Goal: Transaction & Acquisition: Purchase product/service

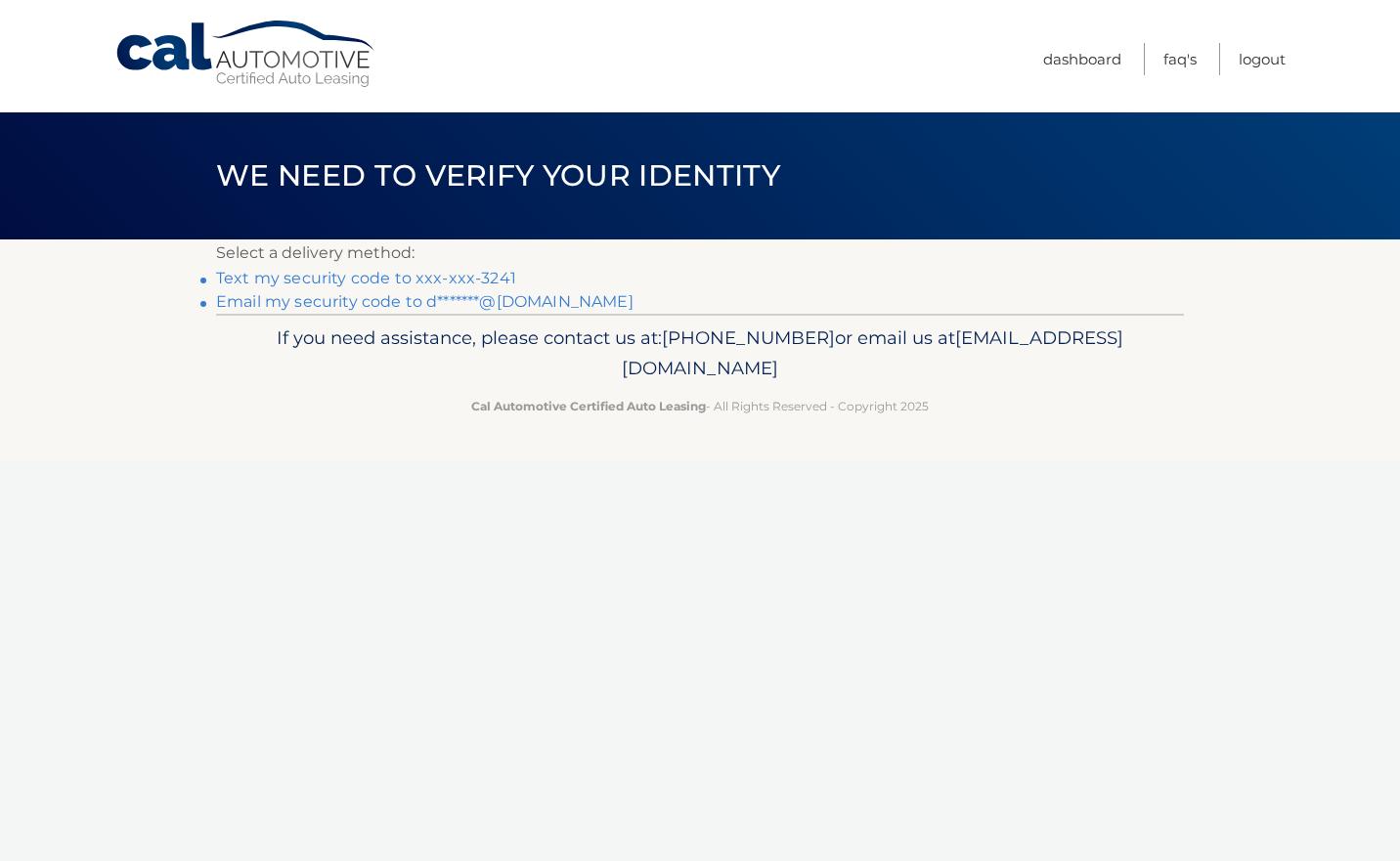
click at [424, 277] on link "Text my security code to xxx-xxx-3241" at bounding box center [366, 277] width 300 height 19
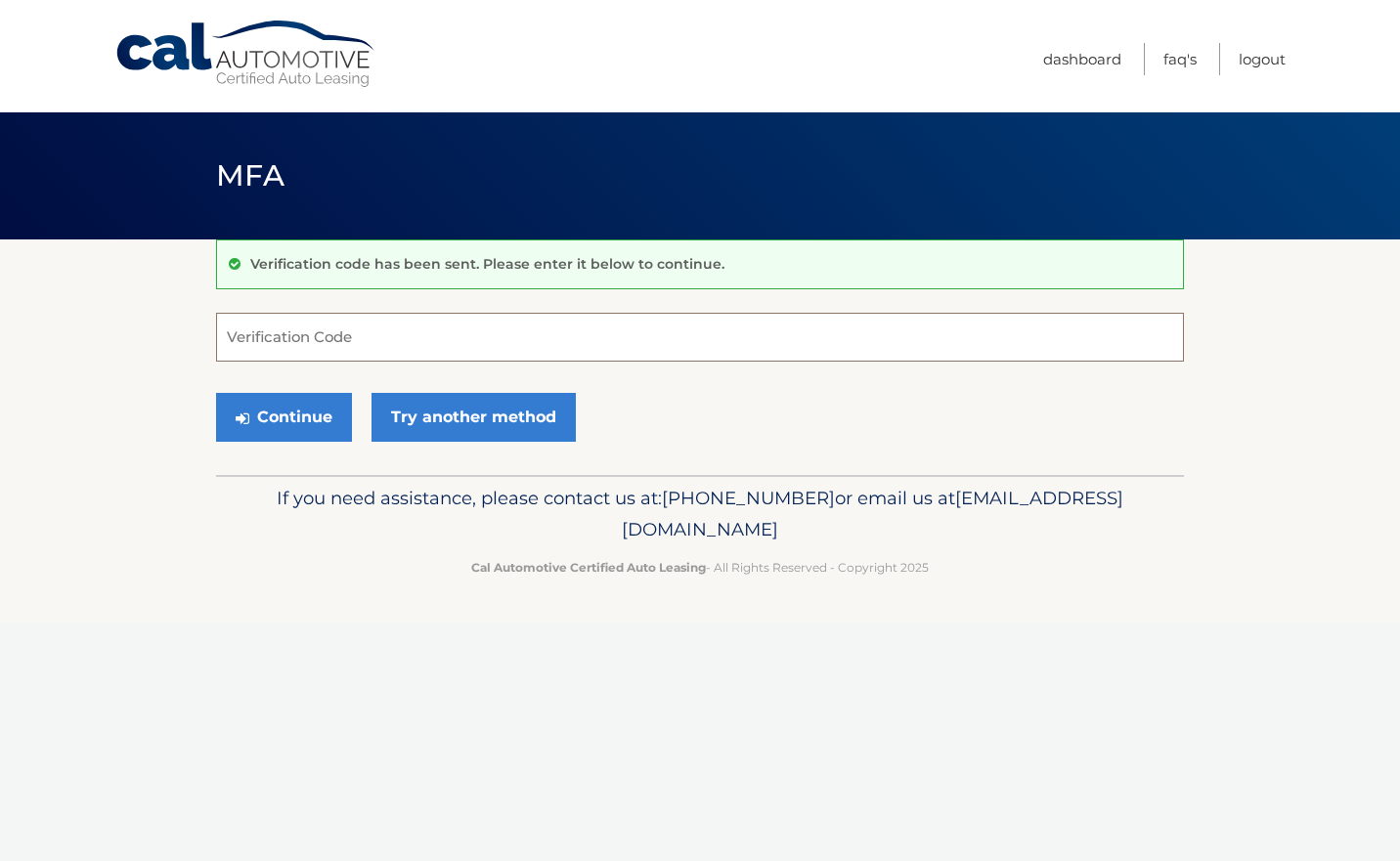
click at [382, 332] on input "Verification Code" at bounding box center [700, 337] width 968 height 49
type input "803668"
click at [295, 409] on button "Continue" at bounding box center [283, 417] width 136 height 49
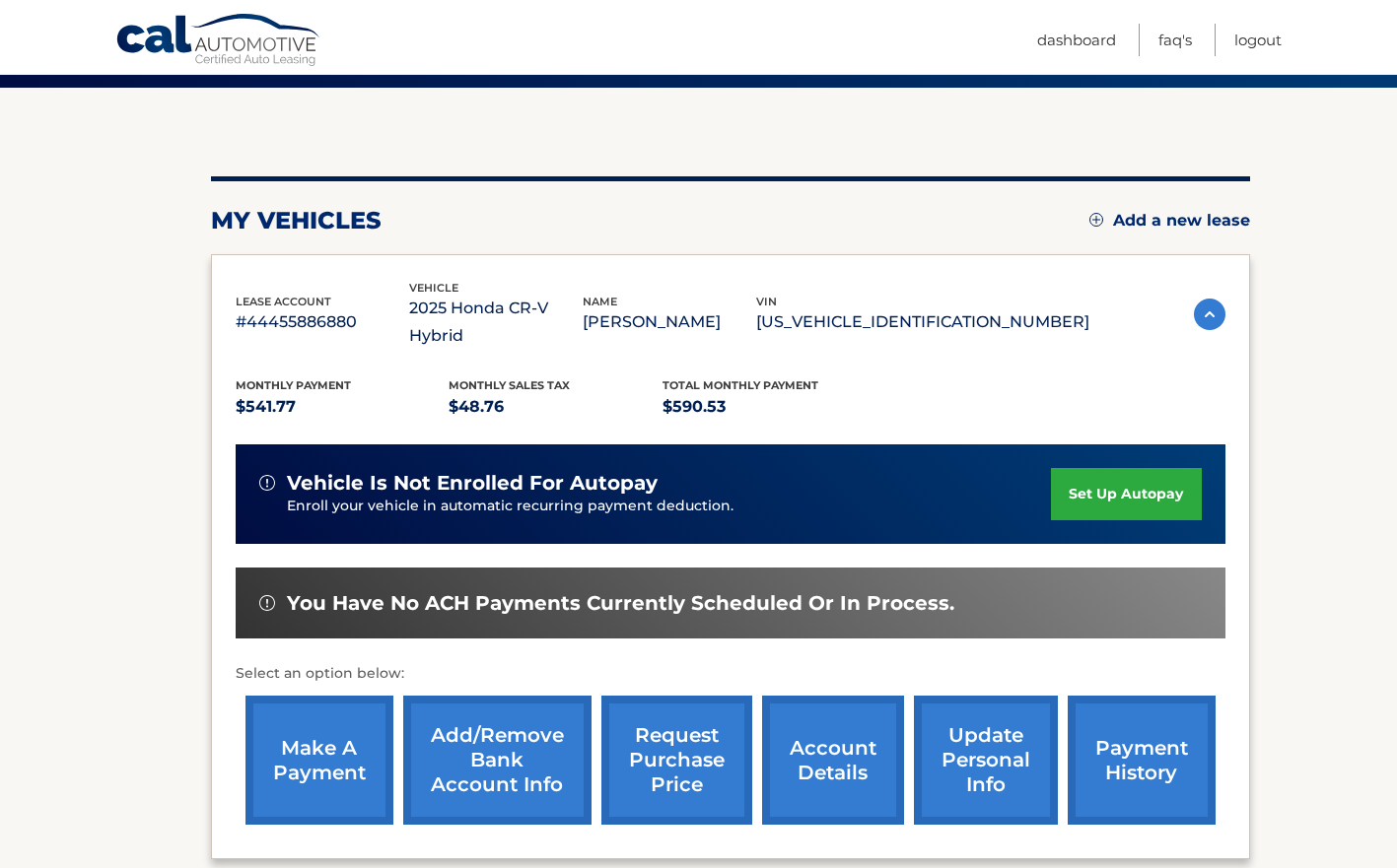
scroll to position [242, 0]
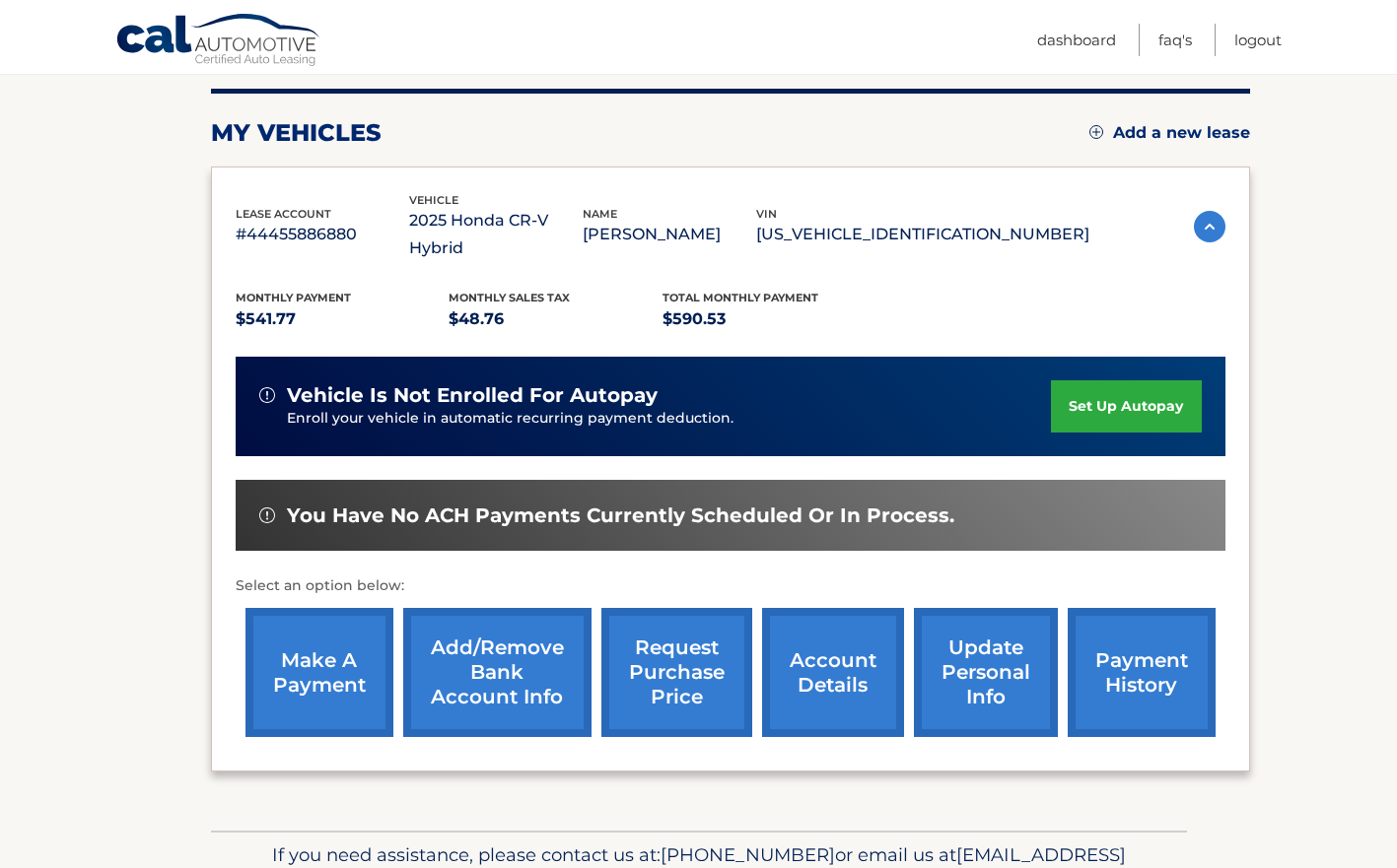
click at [332, 634] on link "make a payment" at bounding box center [320, 672] width 148 height 129
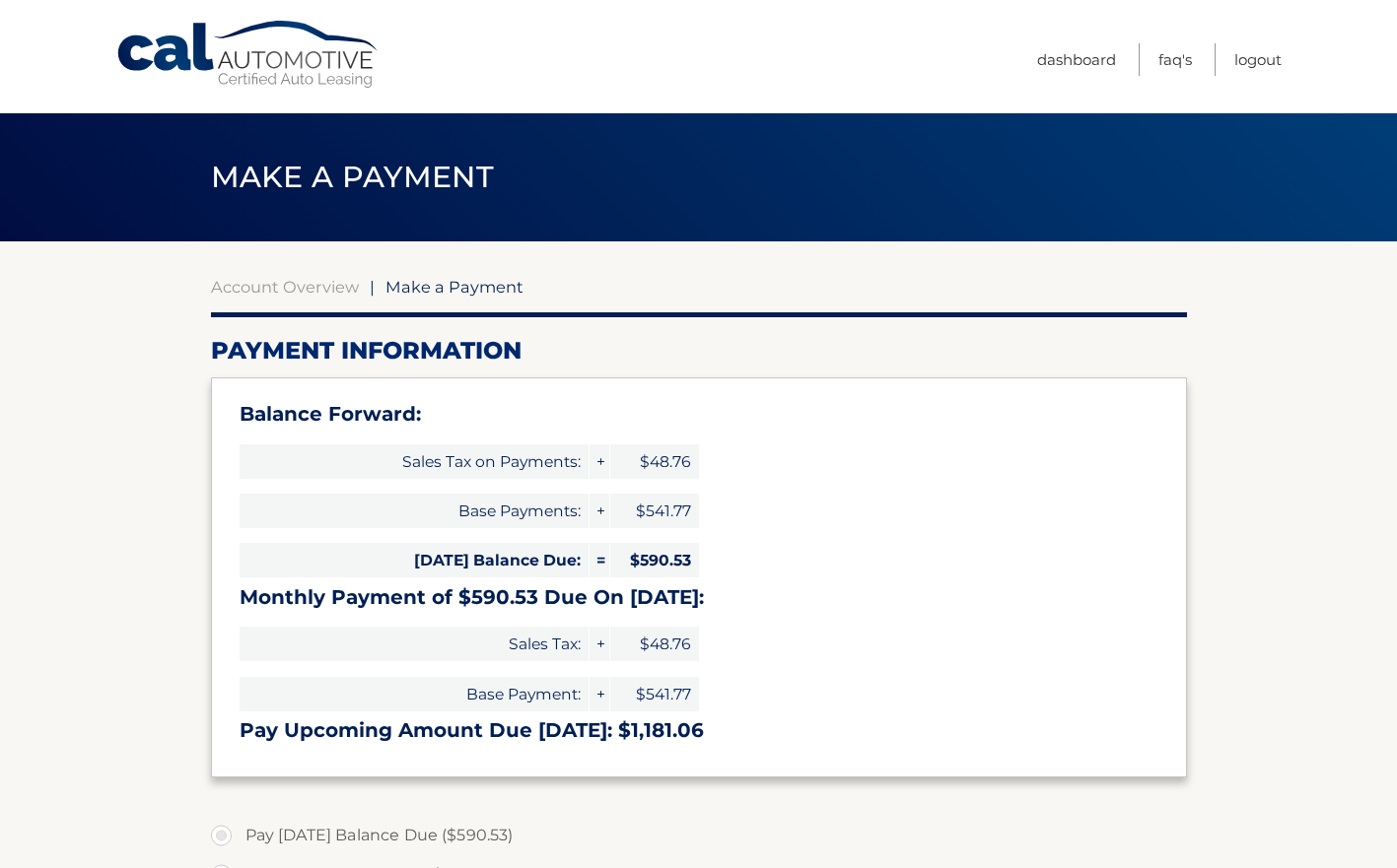
select select "M2ZhNzU0NDItNDRhYy00MWE1LWJmNzEtNWQ4M2QxZTU2MzU2"
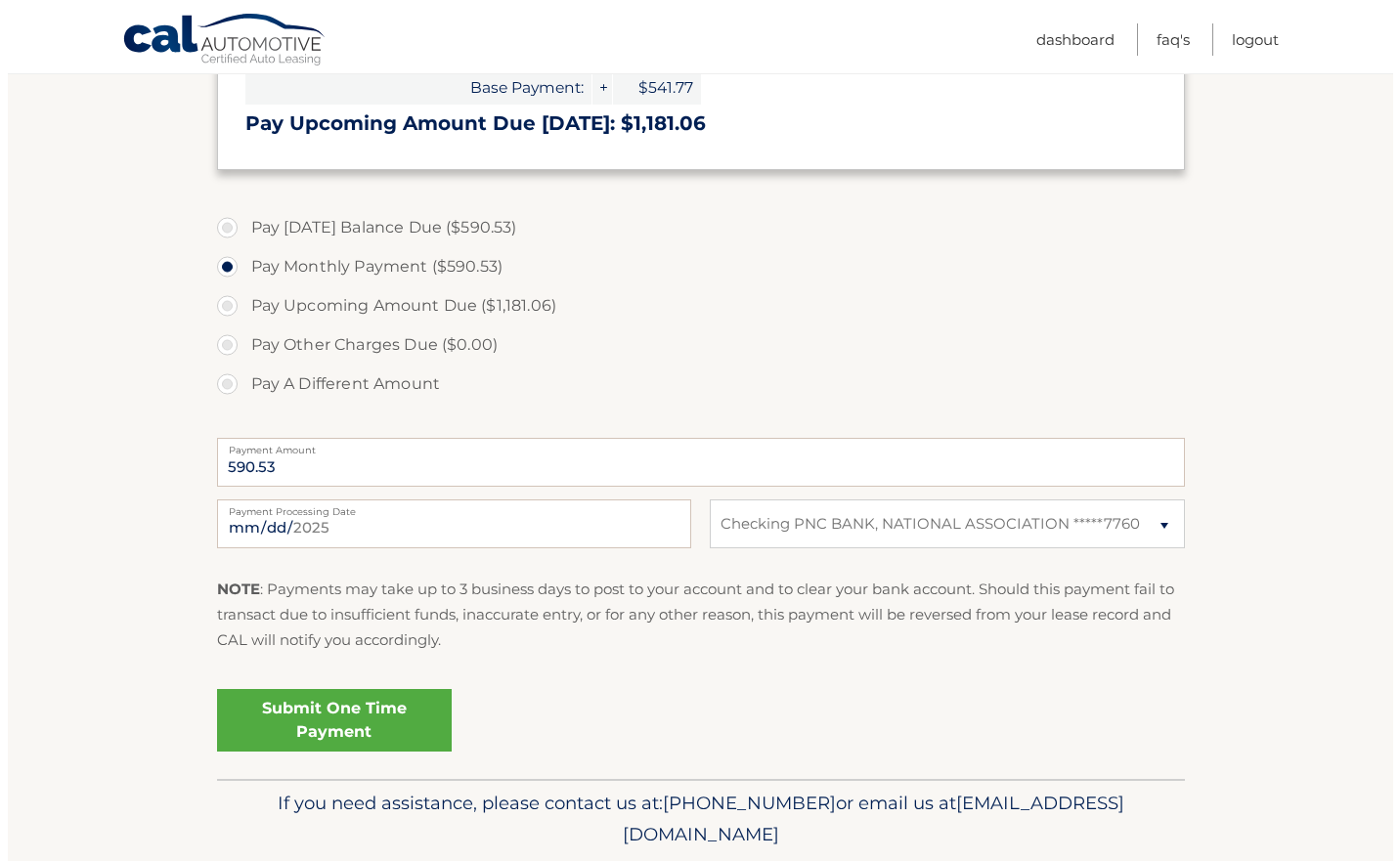
scroll to position [607, 0]
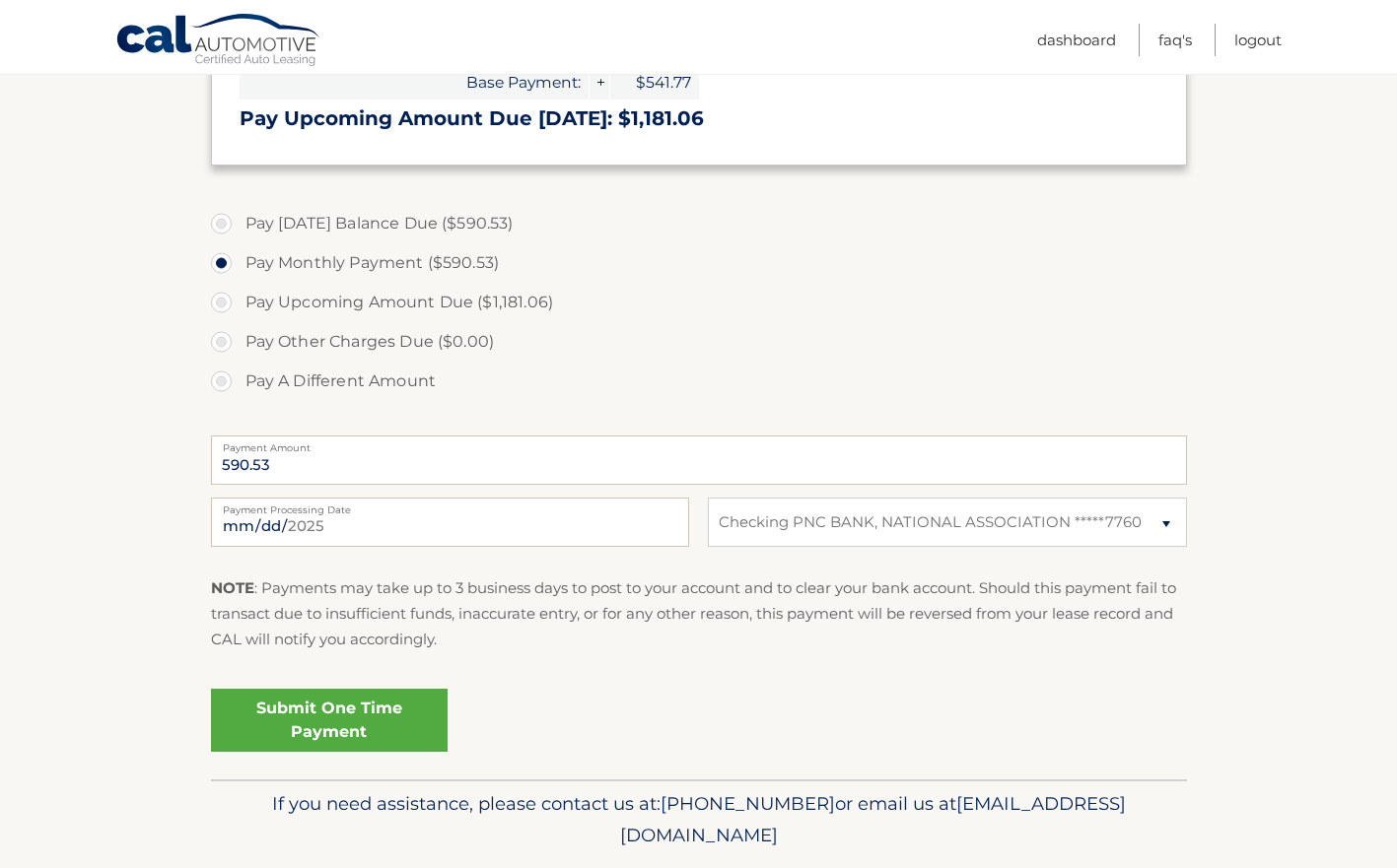
click at [353, 728] on link "Submit One Time Payment" at bounding box center [329, 720] width 237 height 63
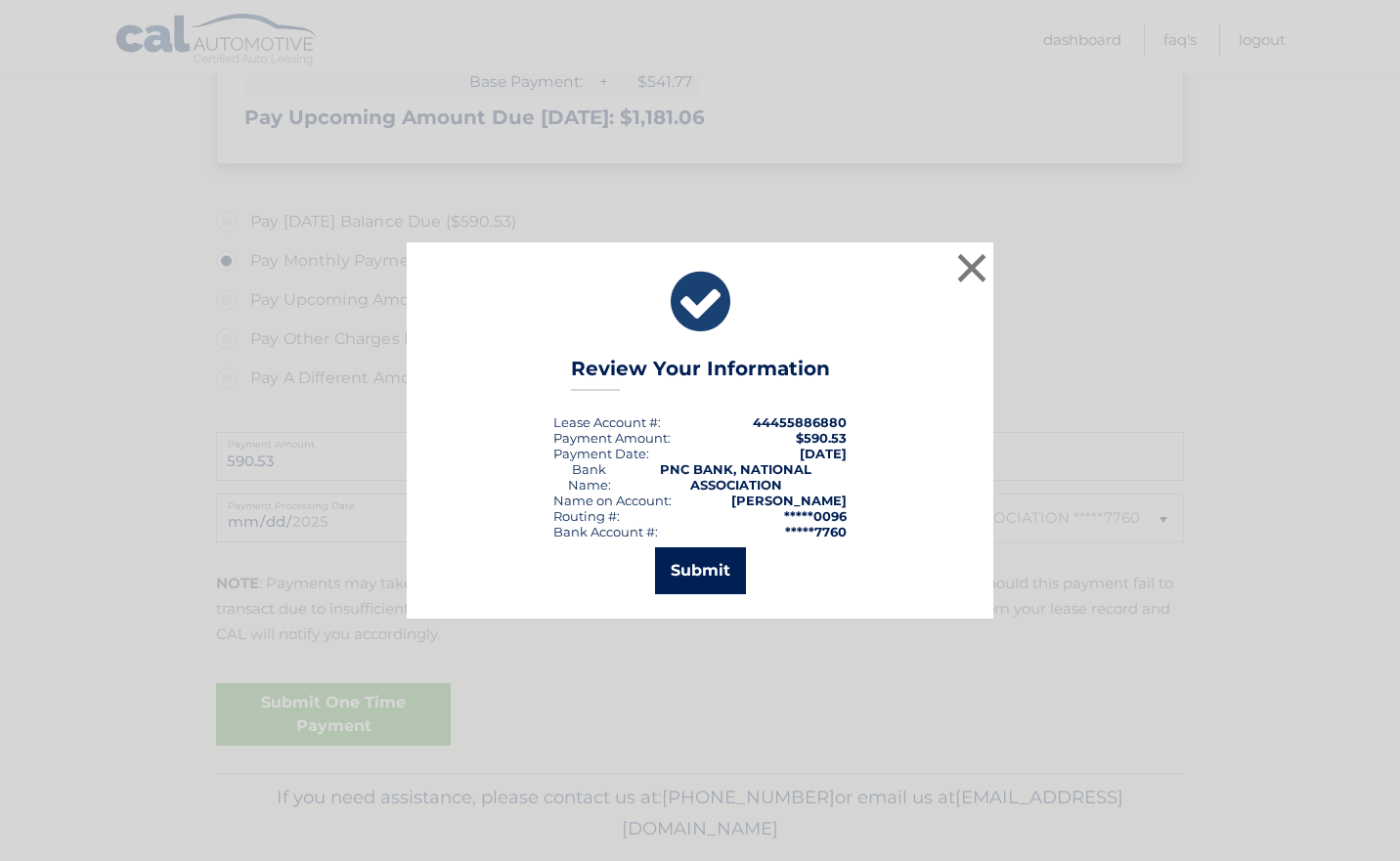
click at [704, 560] on button "Submit" at bounding box center [700, 571] width 91 height 47
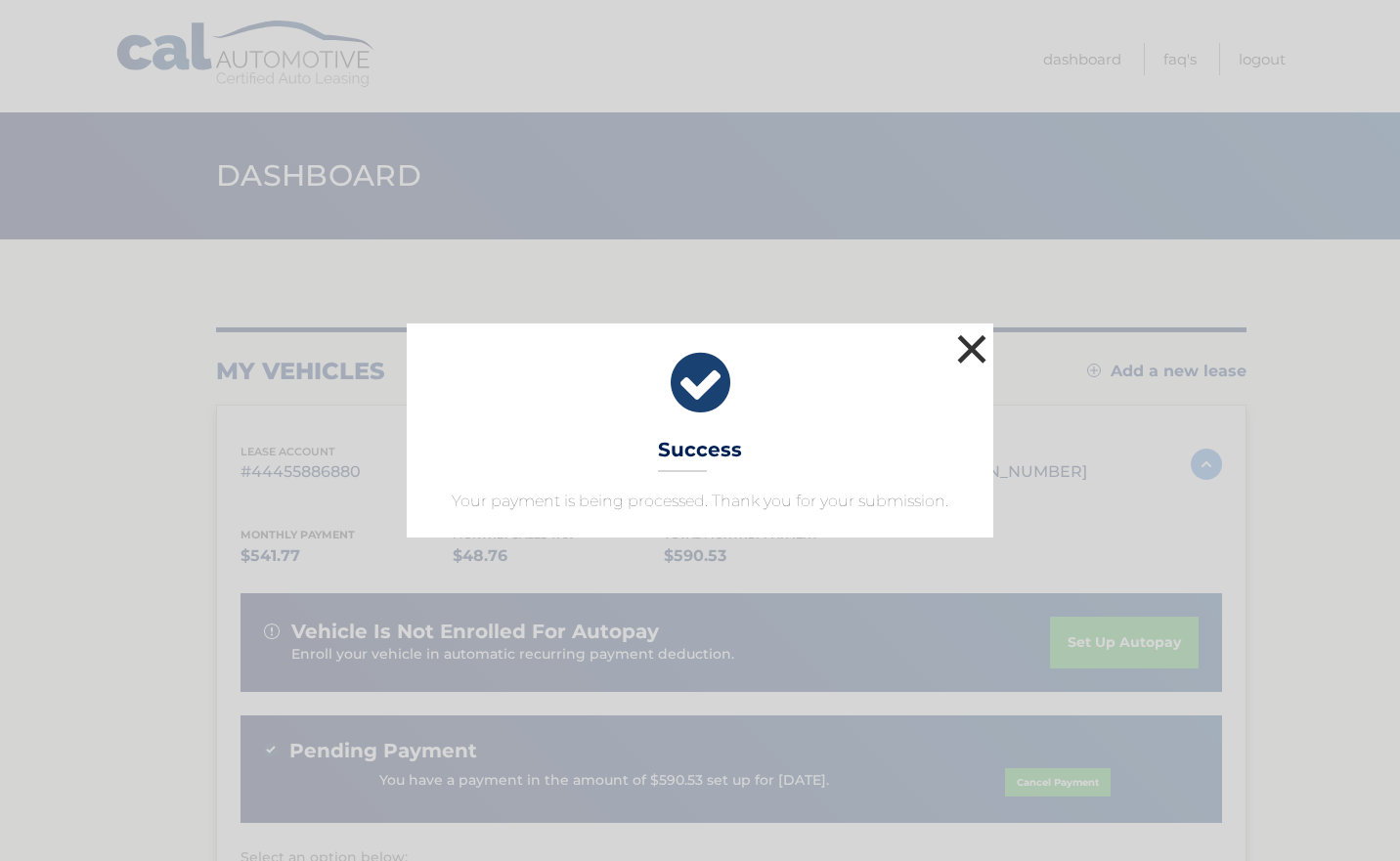
click at [971, 352] on button "×" at bounding box center [971, 349] width 39 height 39
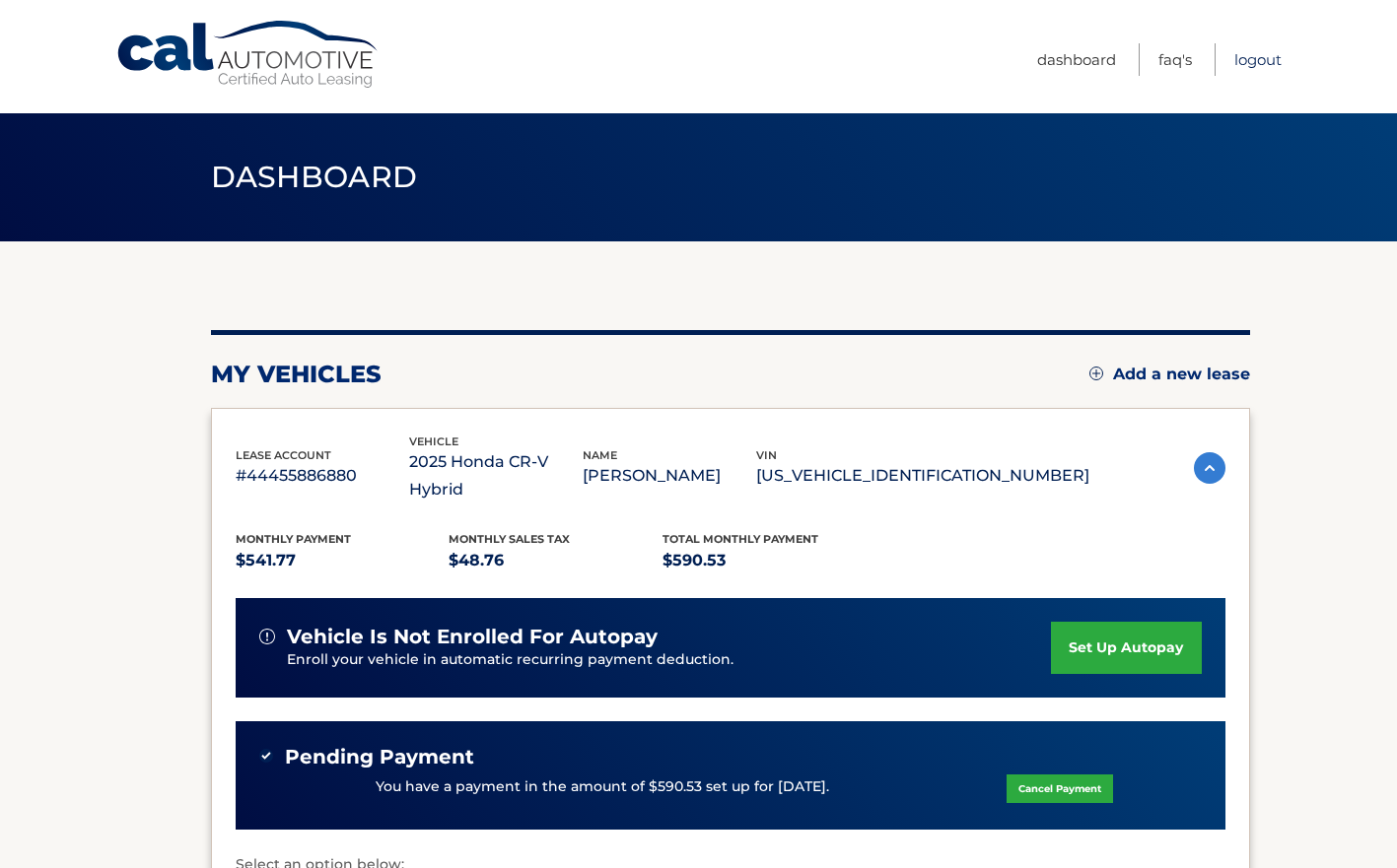
click at [1273, 57] on link "Logout" at bounding box center [1257, 59] width 47 height 33
